Goal: Entertainment & Leisure: Consume media (video, audio)

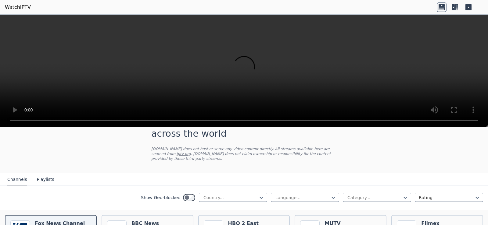
scroll to position [61, 0]
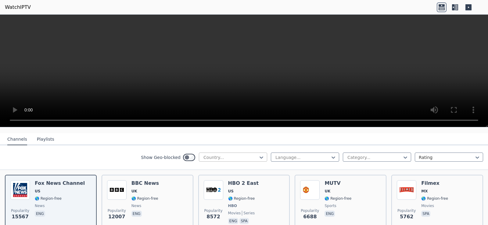
click at [232, 155] on div at bounding box center [231, 158] width 56 height 6
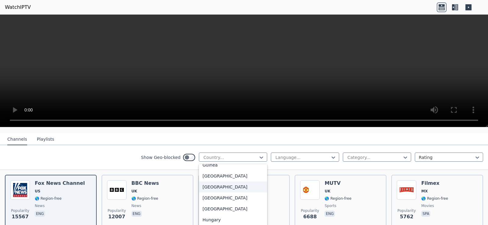
scroll to position [915, 0]
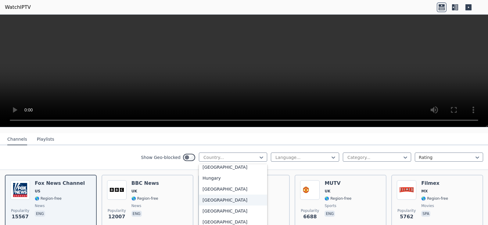
click at [208, 199] on div "[GEOGRAPHIC_DATA]" at bounding box center [233, 200] width 68 height 11
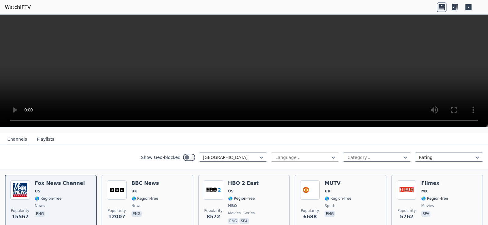
click at [299, 155] on div at bounding box center [303, 158] width 56 height 6
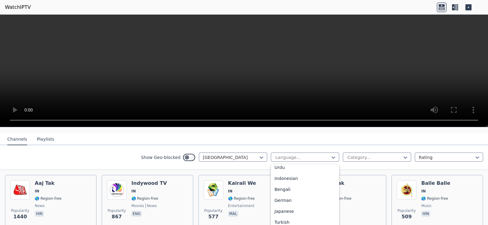
scroll to position [98, 0]
click at [297, 190] on div "Bengali" at bounding box center [305, 194] width 68 height 11
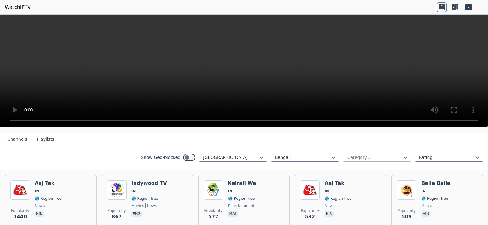
click at [360, 155] on div at bounding box center [375, 158] width 56 height 6
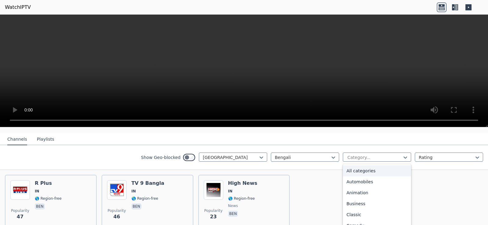
click at [355, 167] on div "All categories" at bounding box center [377, 171] width 68 height 11
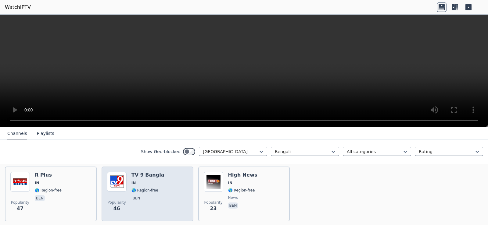
scroll to position [56, 0]
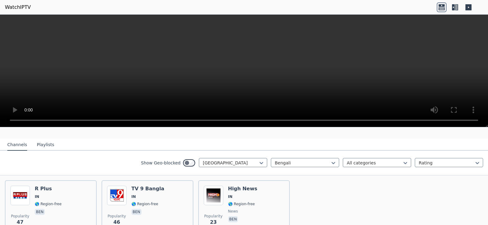
click at [43, 139] on button "Playlists" at bounding box center [45, 145] width 17 height 12
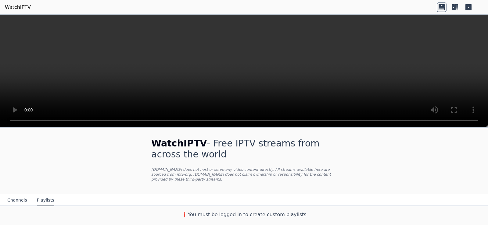
scroll to position [0, 0]
click at [16, 196] on button "Channels" at bounding box center [17, 201] width 20 height 12
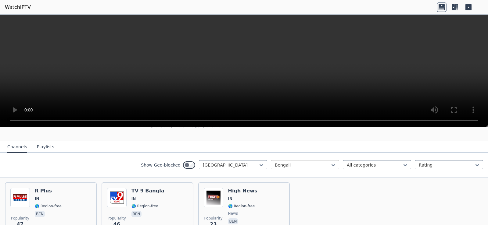
scroll to position [86, 0]
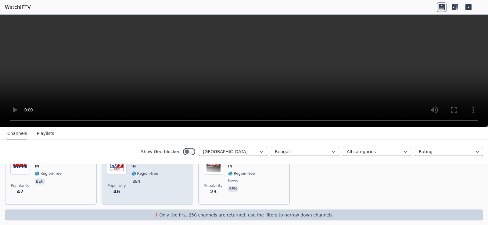
click at [147, 191] on div "TV 9 Bangla IN 🌎 Region-free ben" at bounding box center [148, 178] width 33 height 44
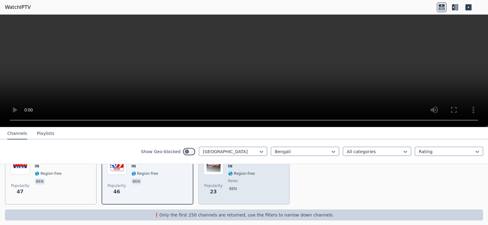
click at [232, 179] on span "news" at bounding box center [233, 181] width 10 height 5
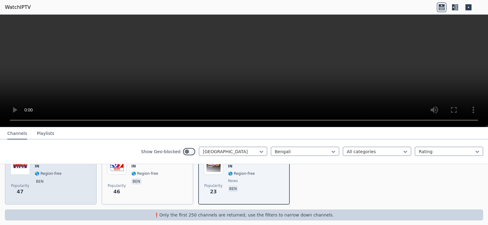
click at [27, 184] on span "Popularity" at bounding box center [20, 186] width 18 height 5
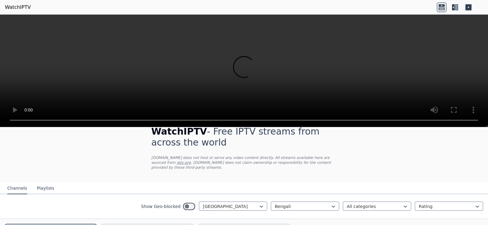
scroll to position [0, 0]
